Goal: Information Seeking & Learning: Learn about a topic

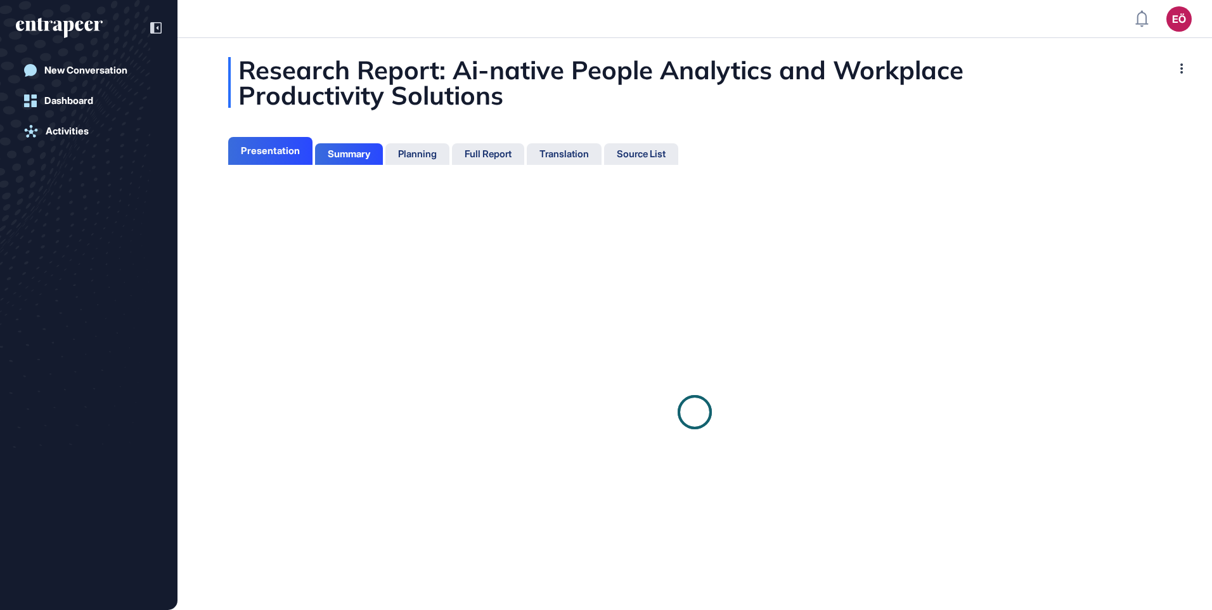
scroll to position [546, 3]
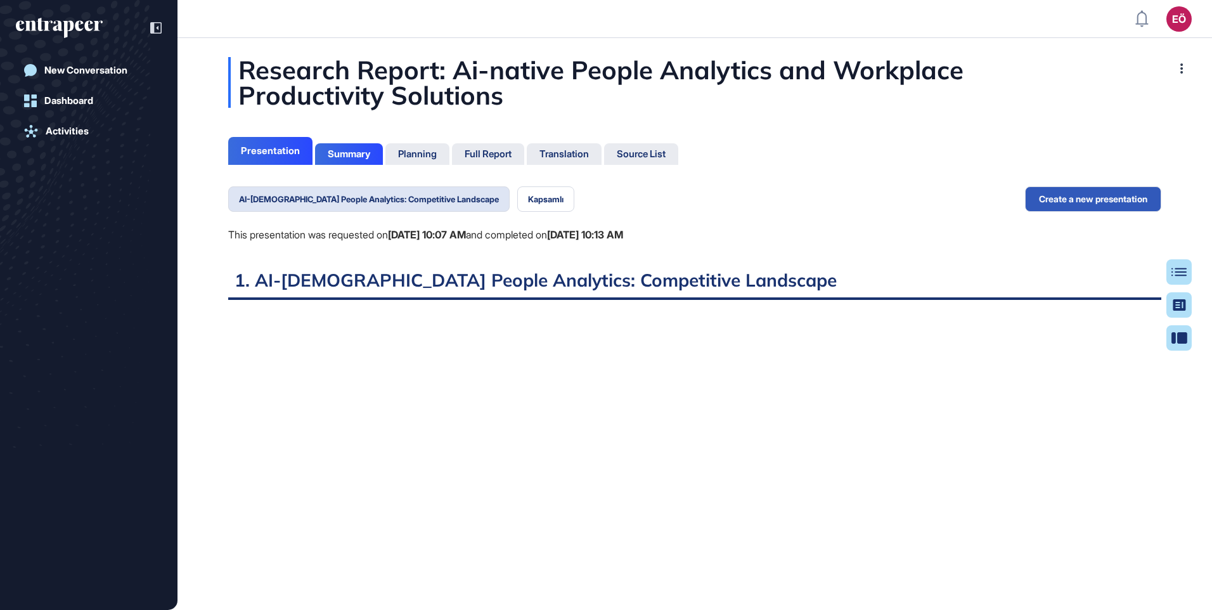
scroll to position [546, 3]
click at [503, 156] on div "Full Report" at bounding box center [488, 153] width 47 height 11
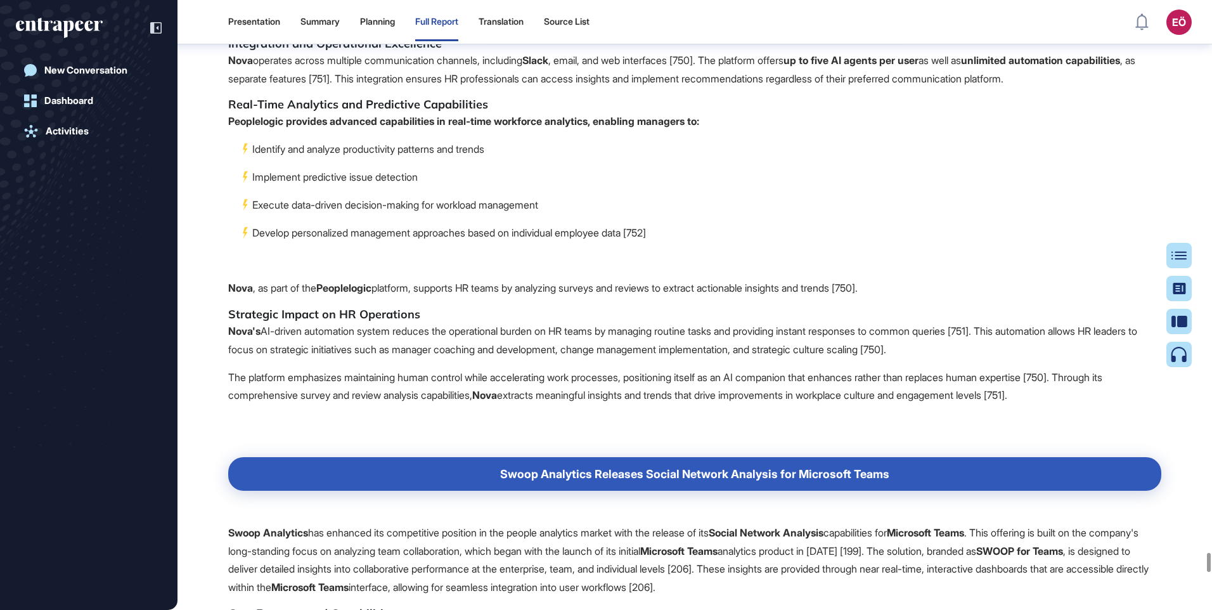
scroll to position [68041, 0]
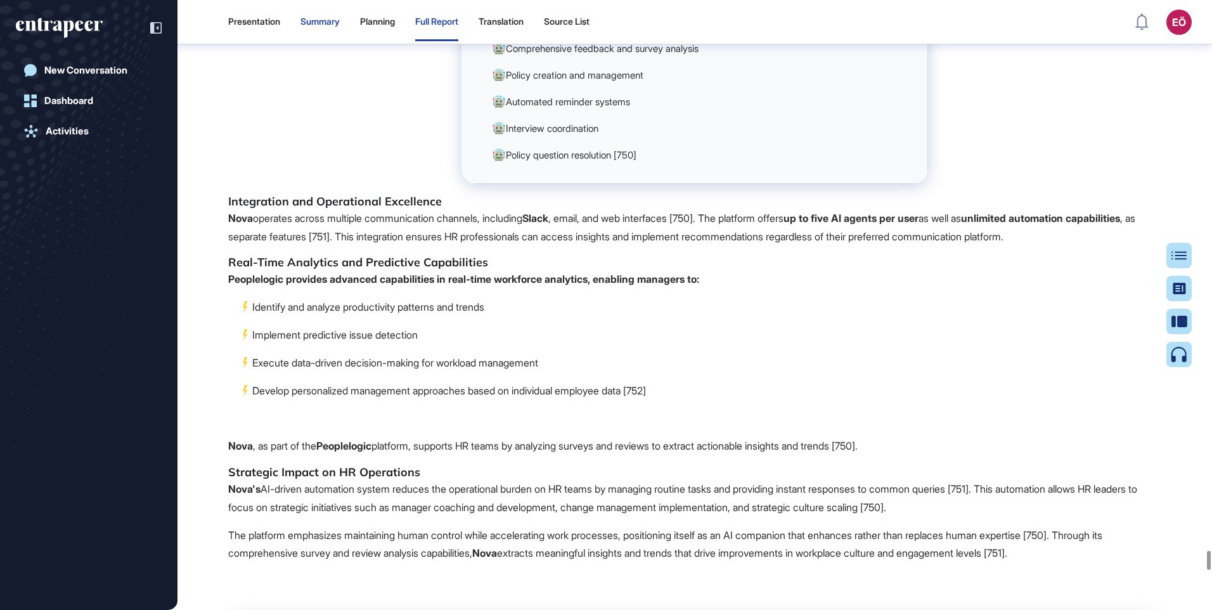
click at [321, 20] on div "Summary" at bounding box center [319, 21] width 39 height 11
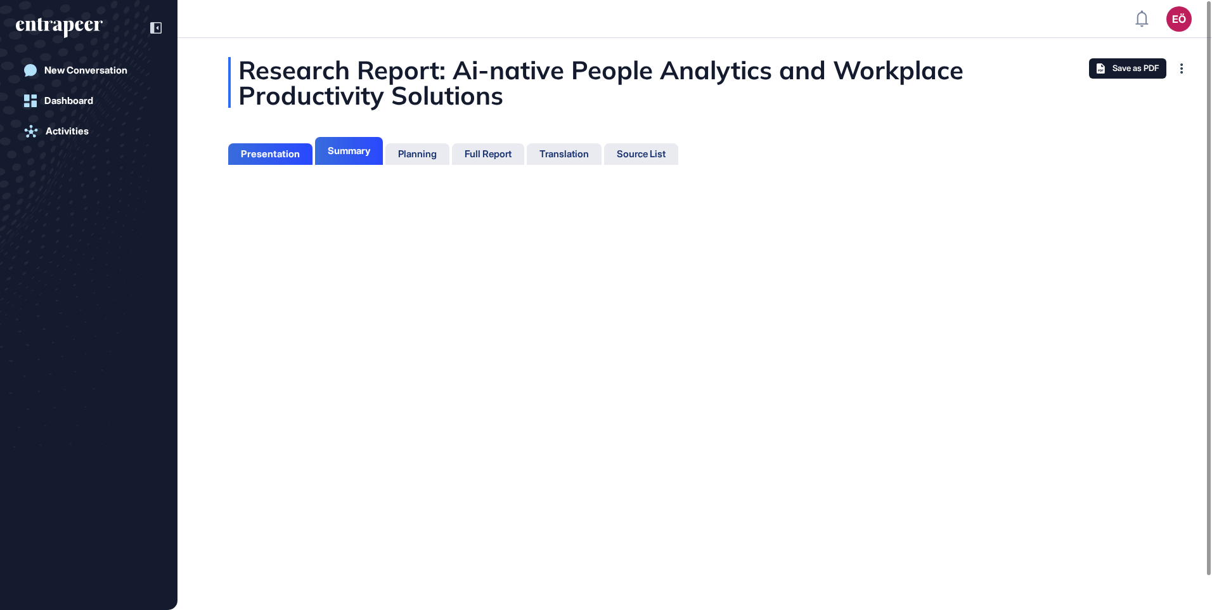
scroll to position [546, 3]
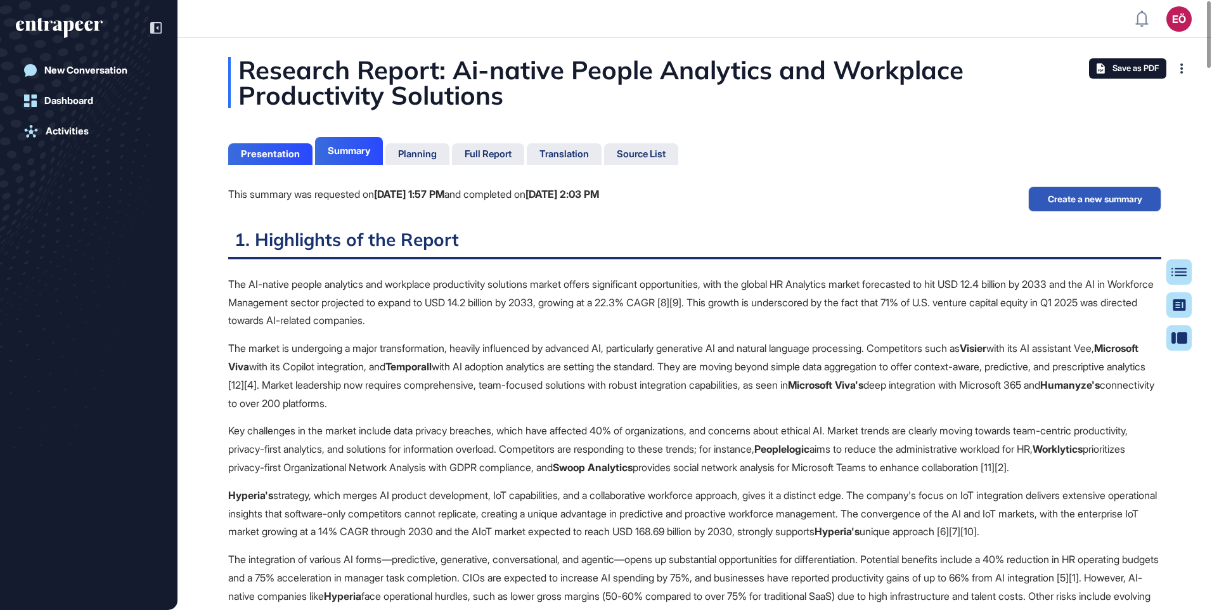
scroll to position [6, 1]
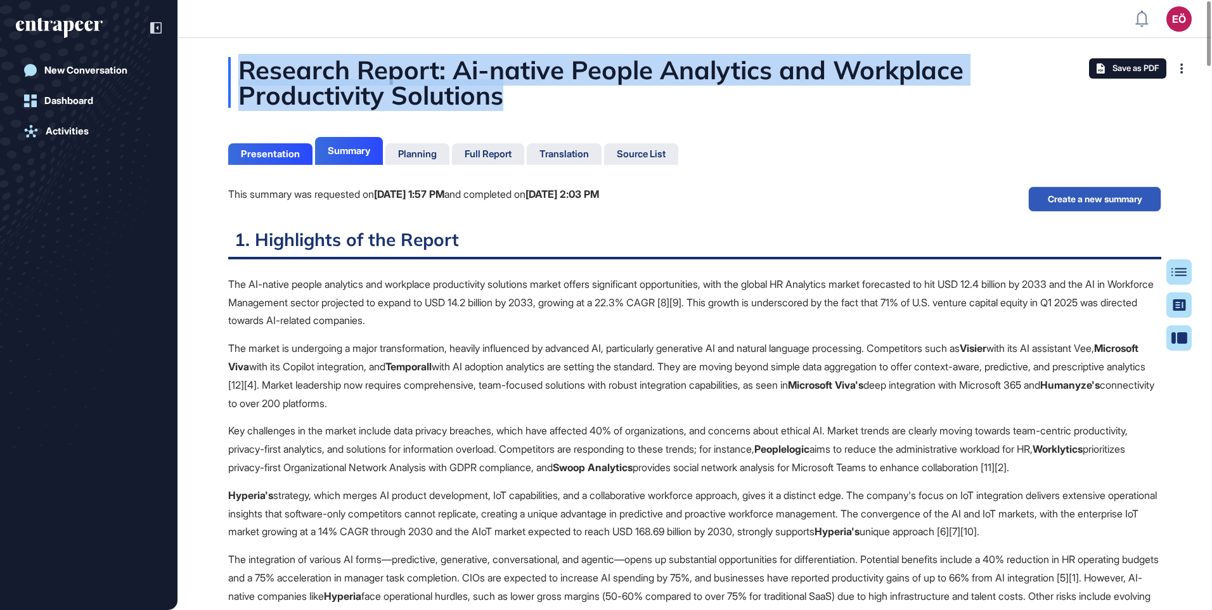
drag, startPoint x: 245, startPoint y: 68, endPoint x: 522, endPoint y: 93, distance: 278.2
click at [522, 93] on div "Research Report: Ai-native People Analytics and Workplace Productivity Solutions" at bounding box center [694, 82] width 933 height 51
copy div "Research Report: Ai-native People Analytics and Workplace Productivity Solutions"
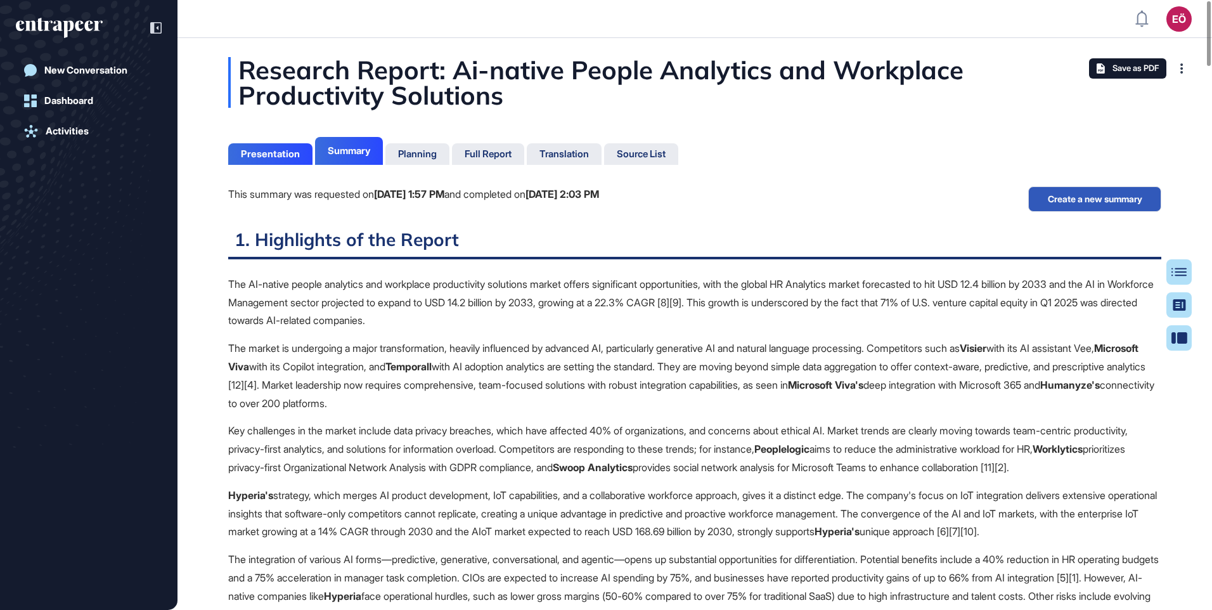
click at [860, 200] on div "This summary was requested on [DATE] 1:57 PM and completed on [DATE] 2:03 PM Cr…" at bounding box center [694, 207] width 933 height 42
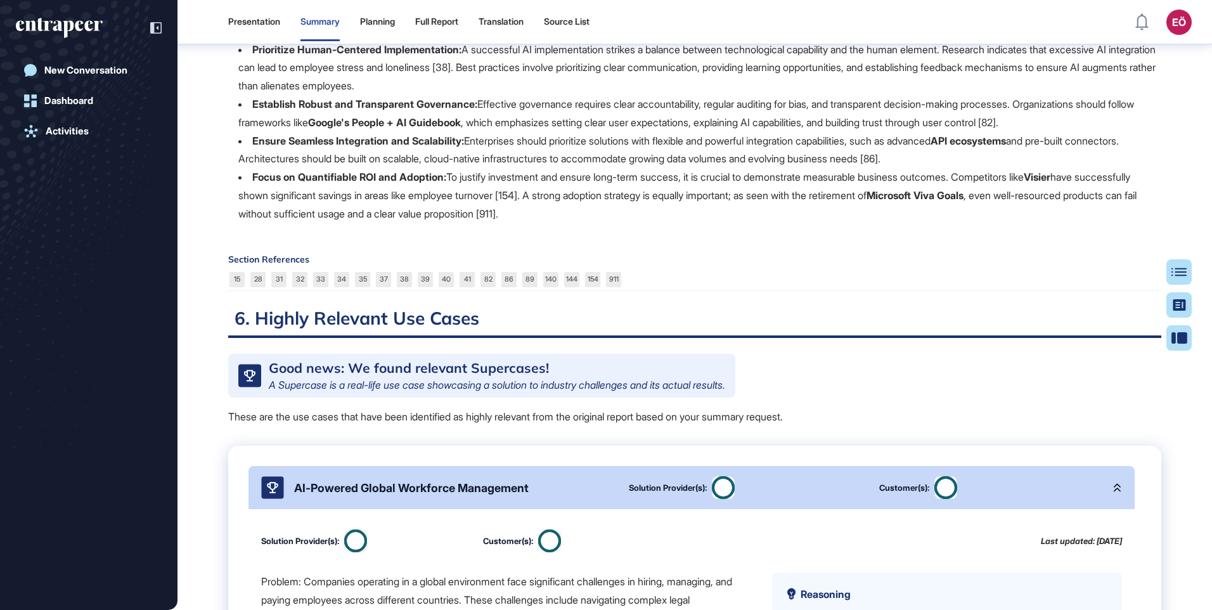
scroll to position [1737, 0]
